Goal: Task Accomplishment & Management: Manage account settings

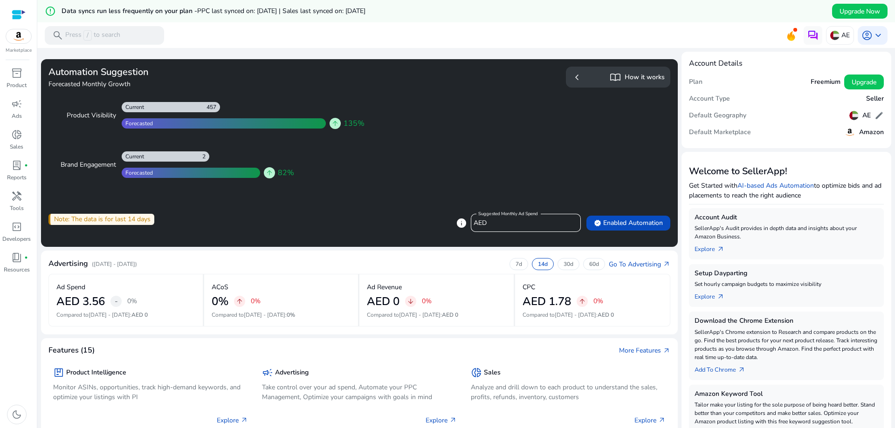
click at [18, 14] on div at bounding box center [19, 14] width 14 height 11
click at [27, 80] on link "inventory_2 Product" at bounding box center [16, 81] width 33 height 31
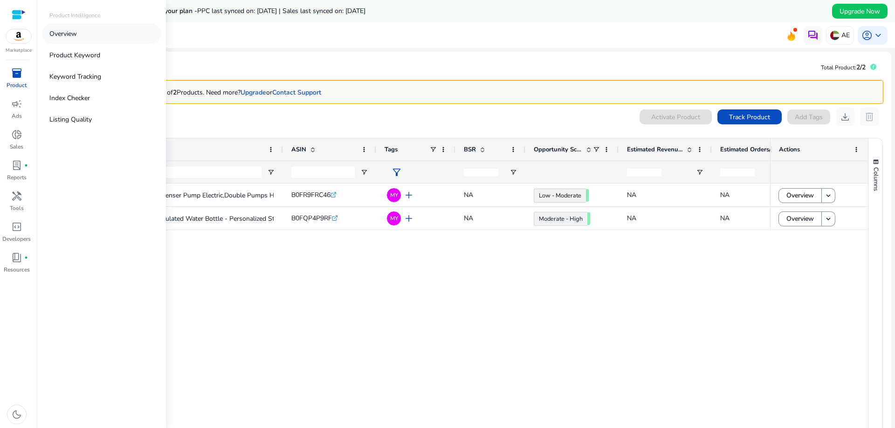
click at [56, 33] on p "Overview" at bounding box center [62, 34] width 27 height 10
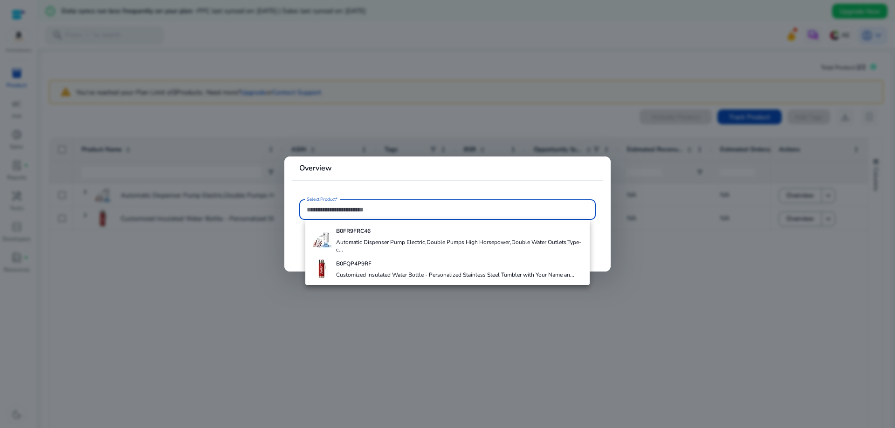
click at [220, 290] on div at bounding box center [447, 214] width 895 height 428
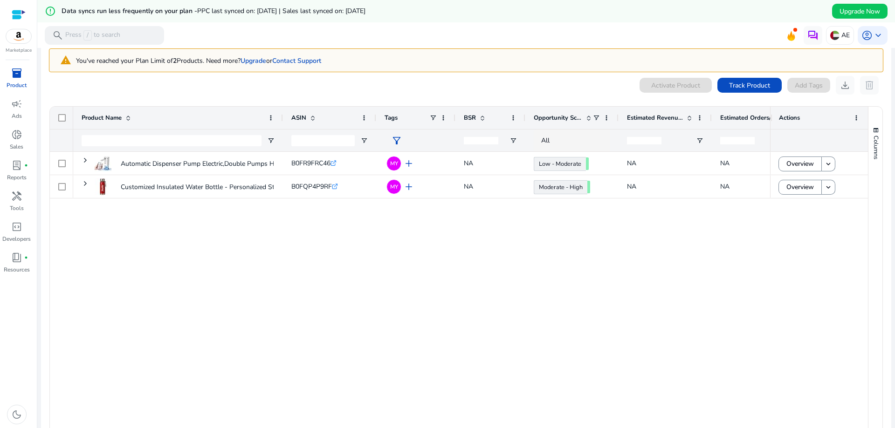
scroll to position [47, 0]
